Goal: Task Accomplishment & Management: Manage account settings

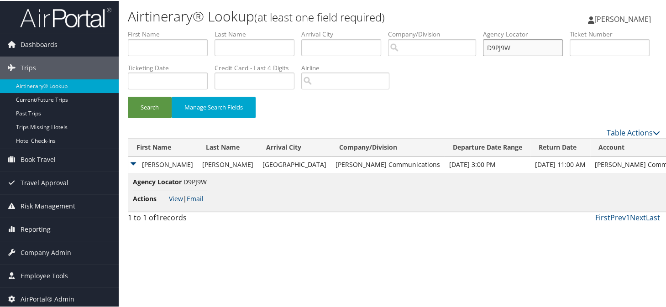
drag, startPoint x: 538, startPoint y: 52, endPoint x: 507, endPoint y: 55, distance: 32.1
click at [507, 55] on li "Agency Locator D9PJ9W" at bounding box center [526, 45] width 87 height 33
type input "D"
type input "nihqld"
click at [128, 96] on button "Search" at bounding box center [150, 106] width 44 height 21
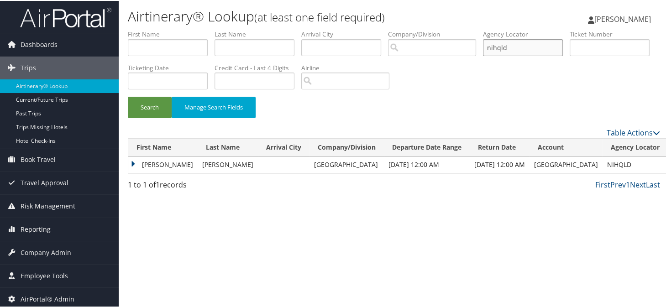
drag, startPoint x: 528, startPoint y: 50, endPoint x: 496, endPoint y: 49, distance: 32.4
click at [496, 29] on ul "First Name Last Name Departure City Arrival City Company/Division Airport/City …" at bounding box center [394, 29] width 533 height 0
type input "NIHQLD"
click at [159, 104] on button "Search" at bounding box center [150, 106] width 44 height 21
click at [132, 165] on td "Jessica" at bounding box center [162, 164] width 69 height 16
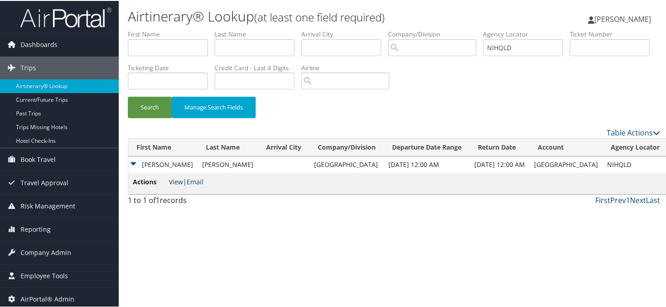
click at [171, 180] on link "View" at bounding box center [176, 181] width 14 height 9
click at [26, 250] on span "Company Admin" at bounding box center [46, 252] width 51 height 23
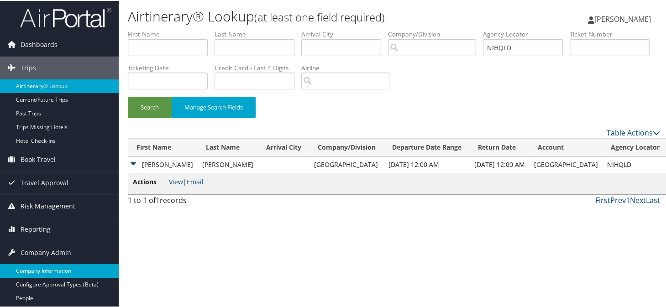
click at [37, 267] on link "Company Information" at bounding box center [59, 271] width 119 height 14
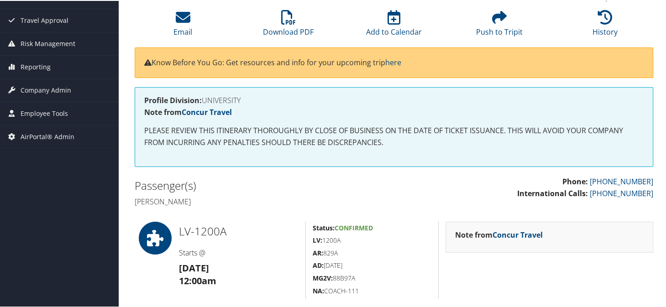
scroll to position [46, 0]
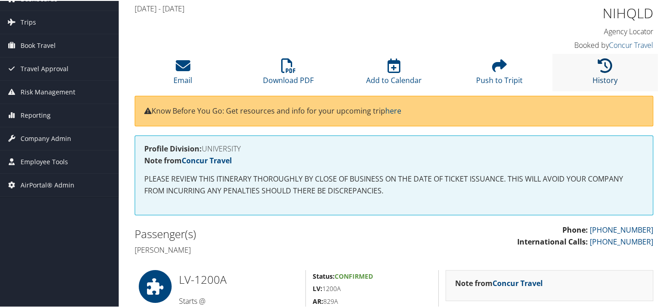
click at [607, 65] on icon at bounding box center [605, 65] width 15 height 15
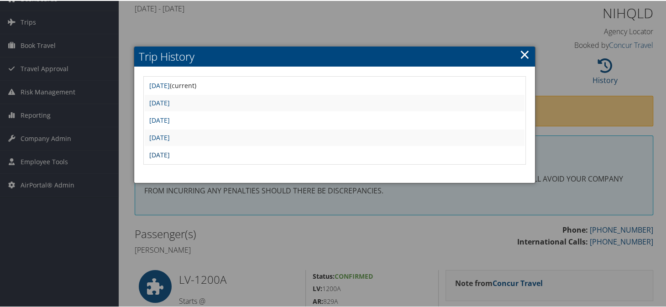
click at [170, 153] on link "Mon Sep 8 10:46:24 MDT 2025" at bounding box center [159, 154] width 21 height 9
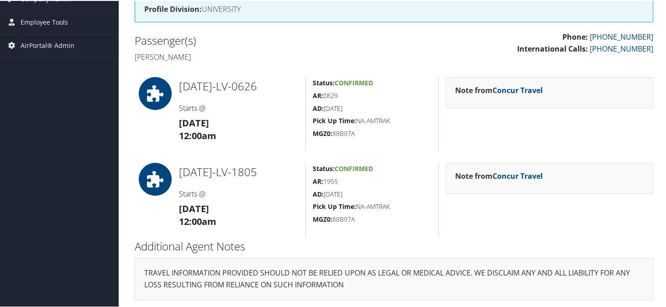
scroll to position [3, 0]
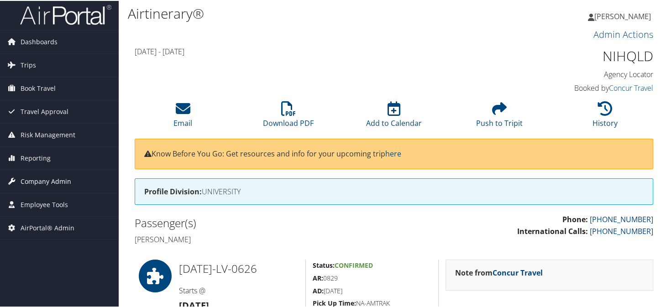
click at [48, 180] on span "Company Admin" at bounding box center [46, 180] width 51 height 23
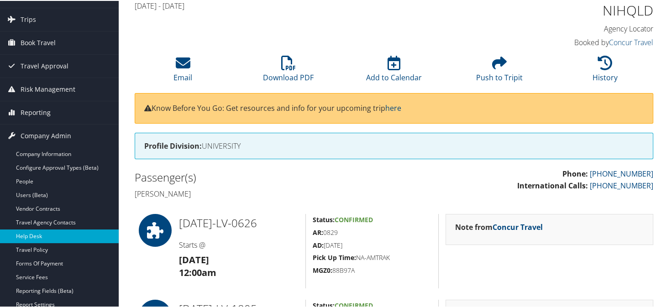
scroll to position [185, 0]
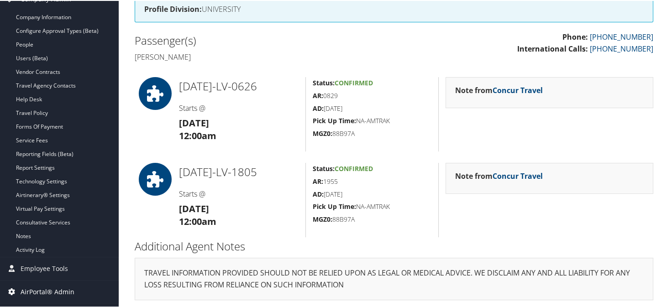
click at [58, 287] on span "AirPortal® Admin" at bounding box center [48, 291] width 54 height 23
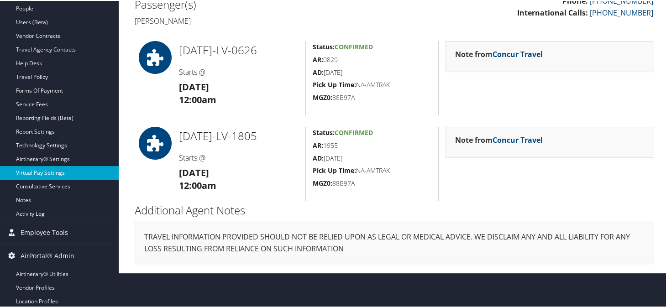
scroll to position [248, 0]
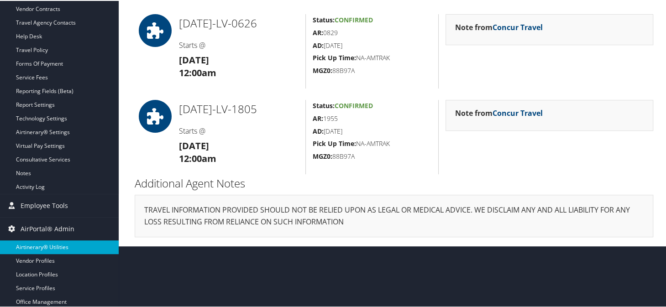
click at [45, 241] on link "Airtinerary® Utilities" at bounding box center [59, 247] width 119 height 14
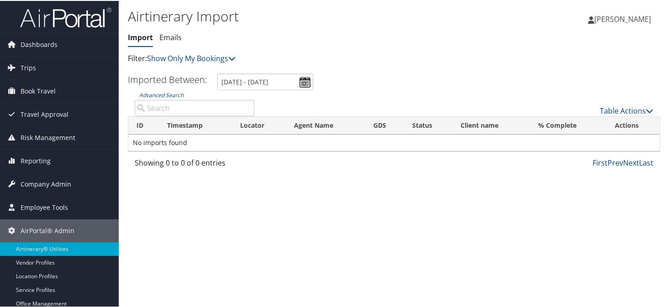
click at [176, 111] on input "Advanced Search" at bounding box center [195, 107] width 120 height 16
type input "boyer"
click at [304, 83] on input "8/29/2025 - 9/9/2025" at bounding box center [265, 81] width 96 height 17
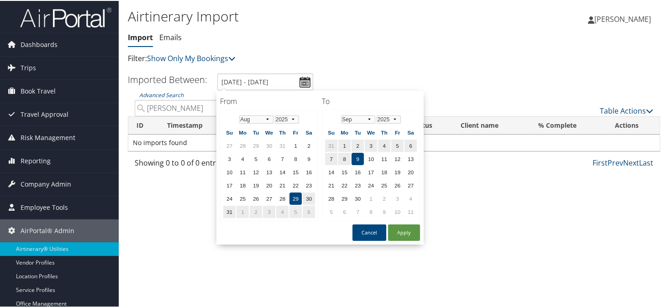
click at [174, 108] on input "boyer" at bounding box center [195, 107] width 120 height 16
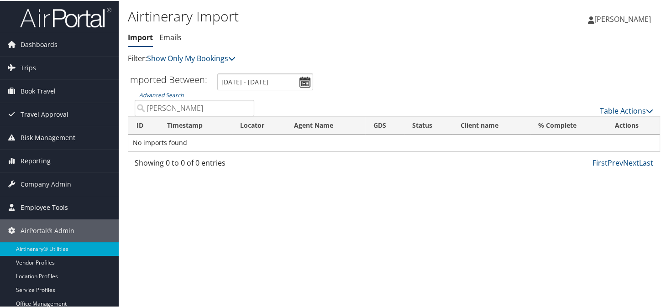
drag, startPoint x: 174, startPoint y: 108, endPoint x: 132, endPoint y: 108, distance: 41.1
click at [132, 108] on div "Advanced Search boyer" at bounding box center [194, 103] width 133 height 26
click at [185, 109] on input "Advanced Search" at bounding box center [195, 107] width 120 height 16
type input "NIHQLD"
click at [302, 82] on input "8/29/2025 - 9/9/2025" at bounding box center [265, 81] width 96 height 17
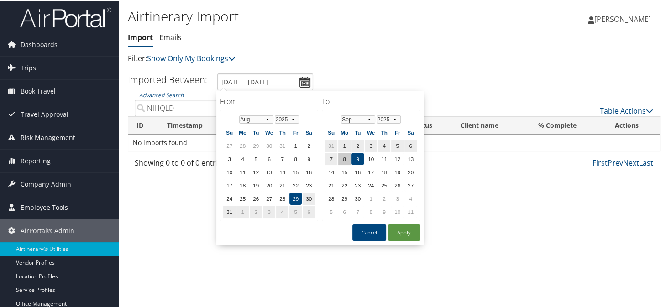
click at [343, 156] on td "8" at bounding box center [344, 158] width 12 height 12
click at [264, 117] on select "Jan Feb Mar Apr May Jun Jul Aug Sep Oct Nov Dec" at bounding box center [256, 119] width 34 height 8
click at [338, 155] on td "8" at bounding box center [344, 158] width 12 height 12
click at [341, 152] on td "8" at bounding box center [344, 158] width 12 height 12
click at [255, 119] on select "Jan Feb Mar Apr May Jun Jul Aug Sep Oct Nov Dec" at bounding box center [256, 119] width 34 height 8
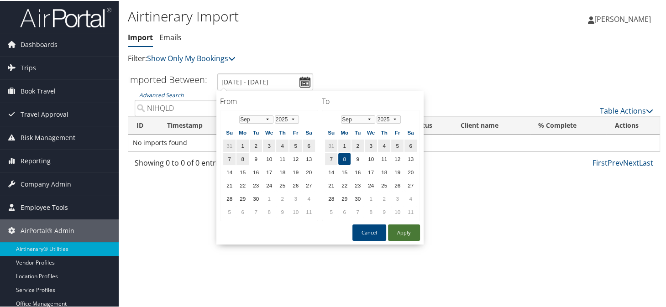
click at [394, 227] on button "Apply" at bounding box center [404, 232] width 32 height 16
type input "8/29/2025 - 9/8/2025"
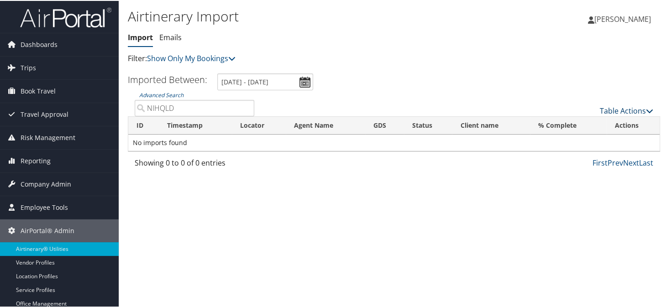
click at [597, 103] on div "Table Actions" at bounding box center [461, 103] width 400 height 26
click at [611, 108] on link "Table Actions" at bounding box center [626, 110] width 53 height 10
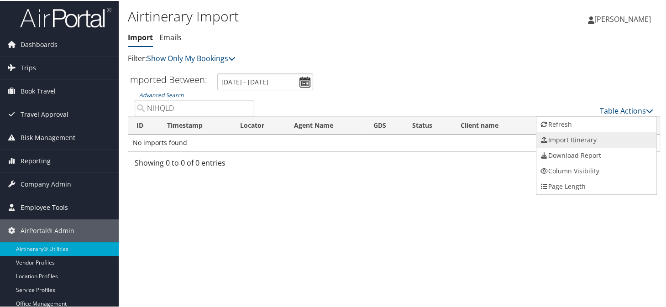
click at [564, 136] on link "Import Itinerary" at bounding box center [597, 140] width 120 height 16
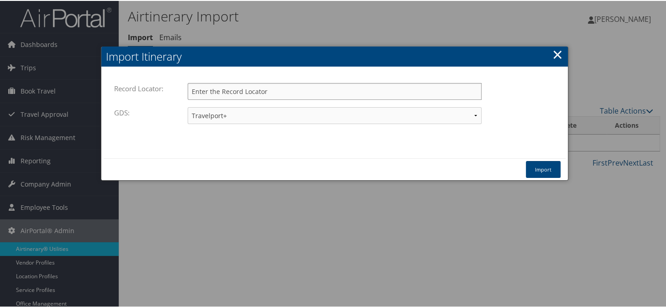
click at [242, 95] on input "Record Locator:" at bounding box center [335, 90] width 294 height 17
type input "NIHQLD"
click at [233, 120] on select "Travelport+ Worldspan Apollo Sabre Amadeus" at bounding box center [335, 114] width 294 height 17
select select "1W"
click at [188, 106] on select "Travelport+ Worldspan Apollo Sabre Amadeus" at bounding box center [335, 114] width 294 height 17
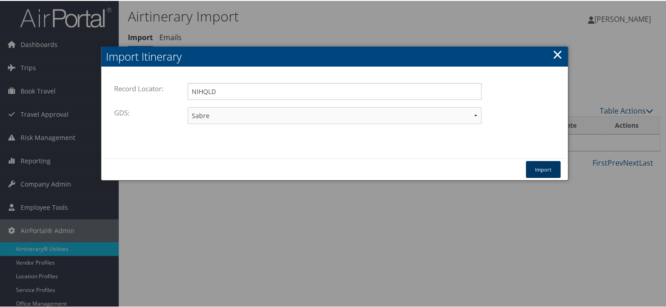
click at [536, 176] on button "Import" at bounding box center [543, 168] width 35 height 17
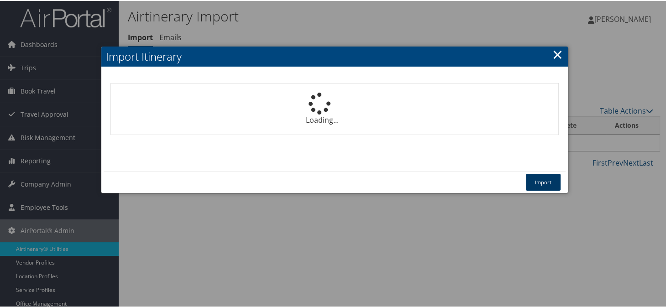
select select "1P"
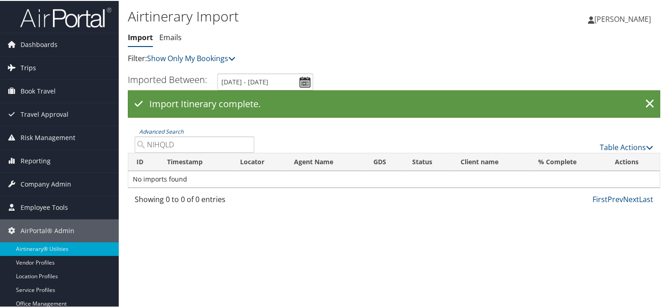
click at [42, 66] on link "Trips" at bounding box center [59, 67] width 119 height 23
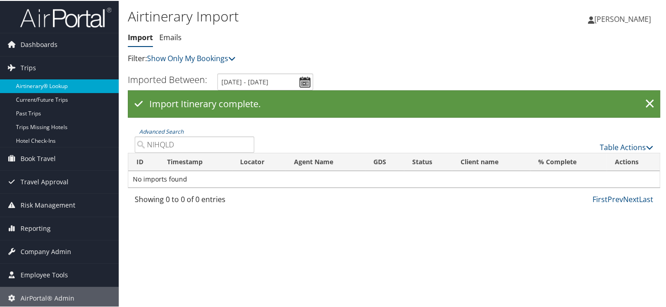
click at [66, 84] on link "Airtinerary® Lookup" at bounding box center [59, 86] width 119 height 14
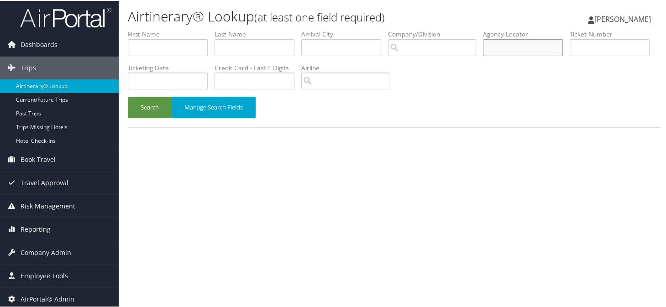
click at [532, 51] on input "text" at bounding box center [523, 46] width 80 height 17
type input "NIHQLD"
click at [128, 96] on button "Search" at bounding box center [150, 106] width 44 height 21
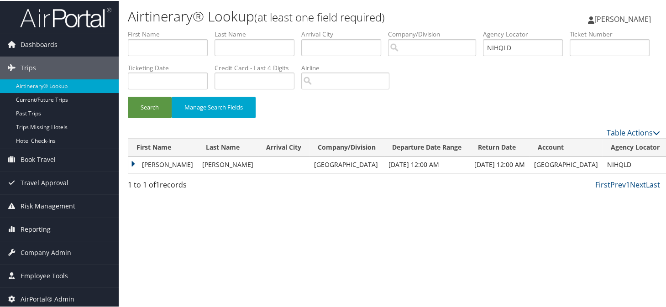
click at [128, 162] on td "[PERSON_NAME]" at bounding box center [162, 164] width 69 height 16
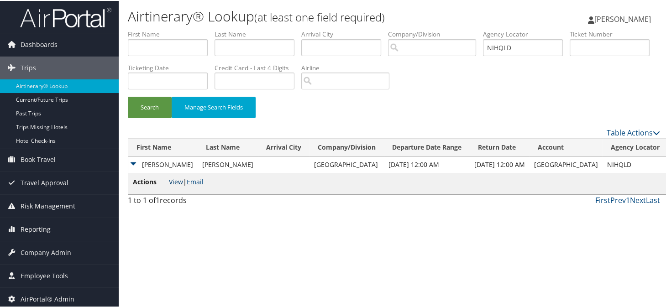
click at [173, 179] on link "View" at bounding box center [176, 181] width 14 height 9
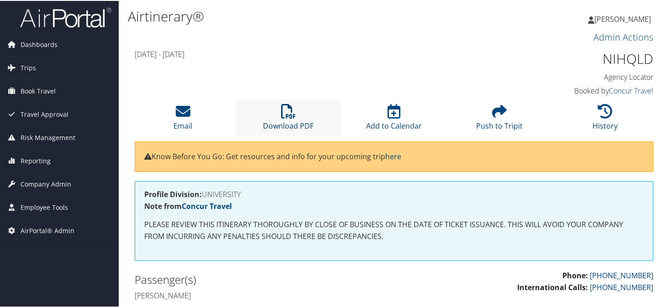
click at [291, 112] on icon at bounding box center [288, 110] width 15 height 15
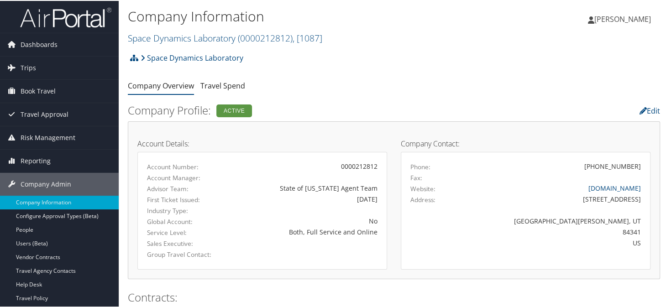
click at [280, 60] on div "Space Dynamics Laboratory Account Structure Space Dynamics Laboratory (00002128…" at bounding box center [394, 60] width 533 height 25
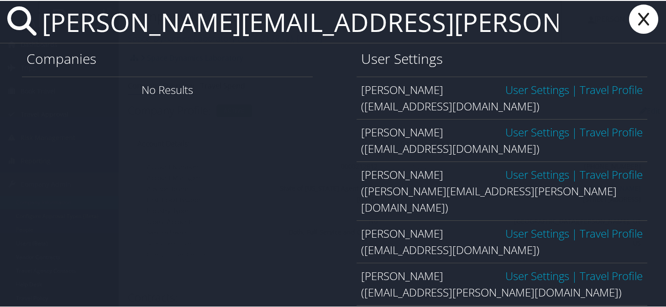
type input "hammonds@troy.edu"
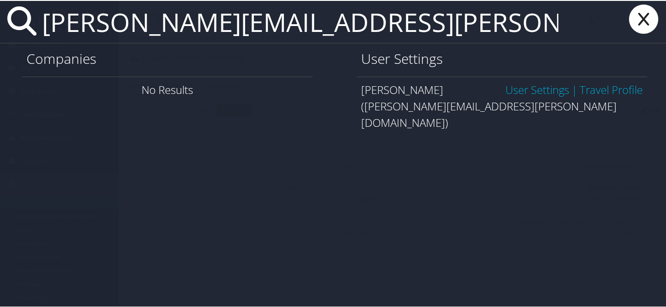
click at [524, 90] on link "User Settings" at bounding box center [538, 88] width 64 height 15
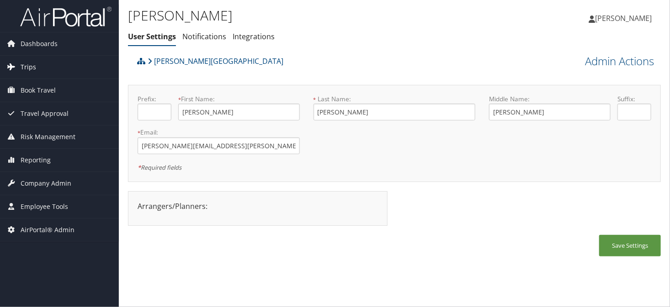
click at [30, 70] on span "Trips" at bounding box center [29, 67] width 16 height 23
